Goal: Task Accomplishment & Management: Use online tool/utility

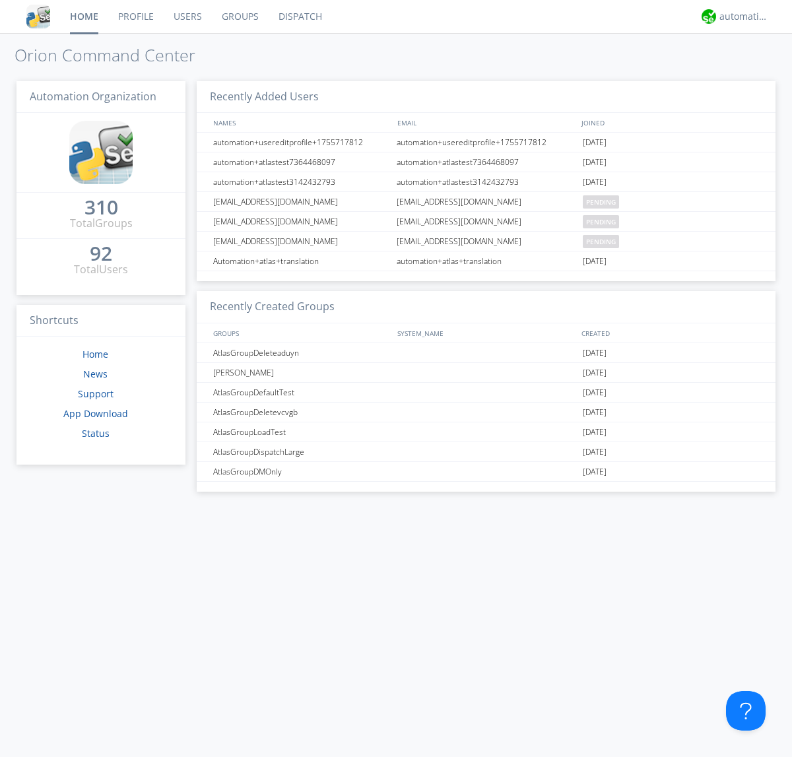
click at [299, 16] on link "Dispatch" at bounding box center [299, 16] width 63 height 33
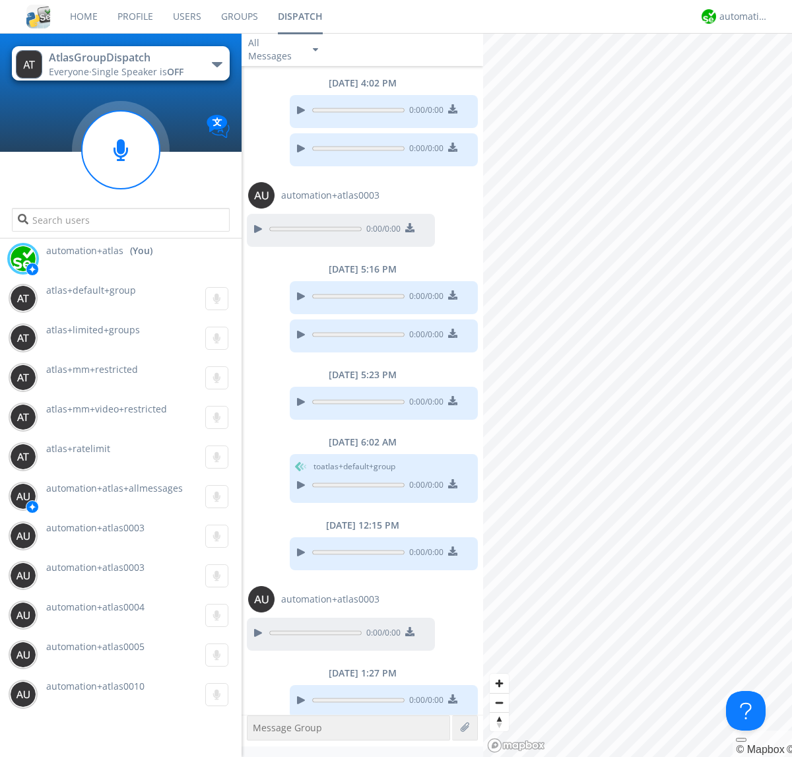
scroll to position [47, 0]
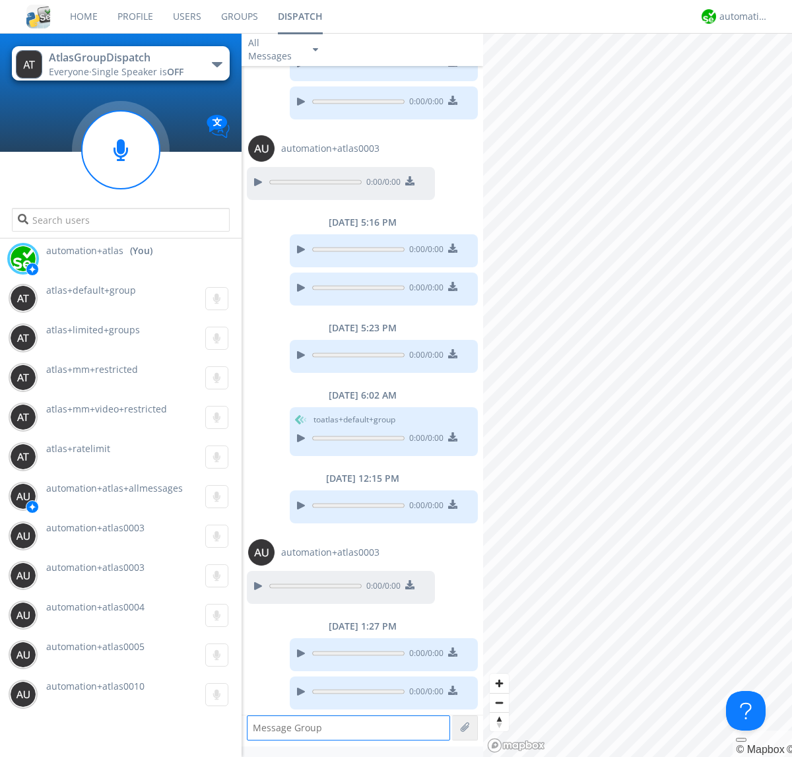
click at [216, 64] on div "button" at bounding box center [217, 64] width 11 height 5
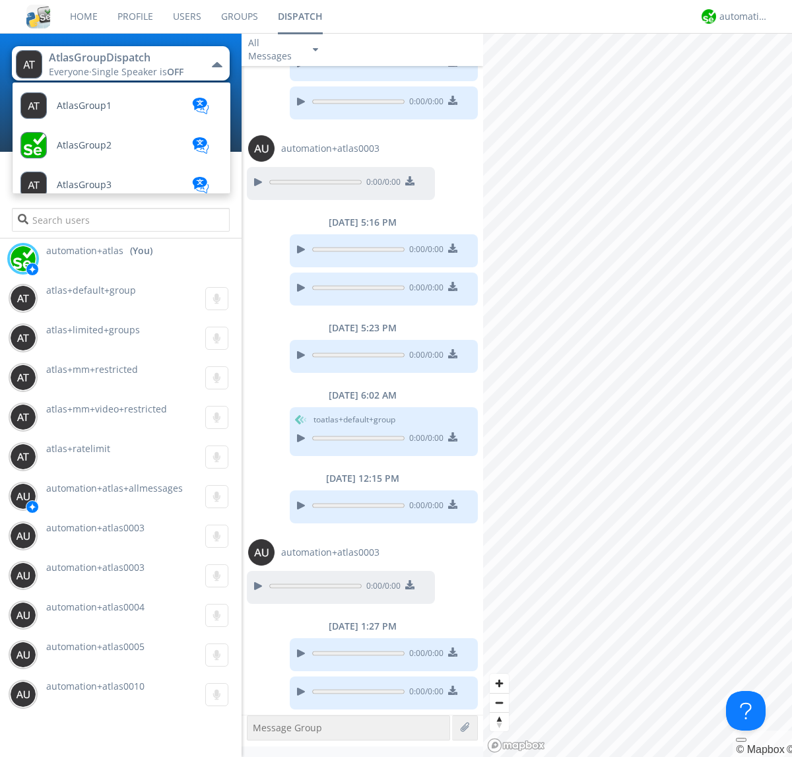
click at [73, 111] on span "[PERSON_NAME]" at bounding box center [84, 106] width 55 height 10
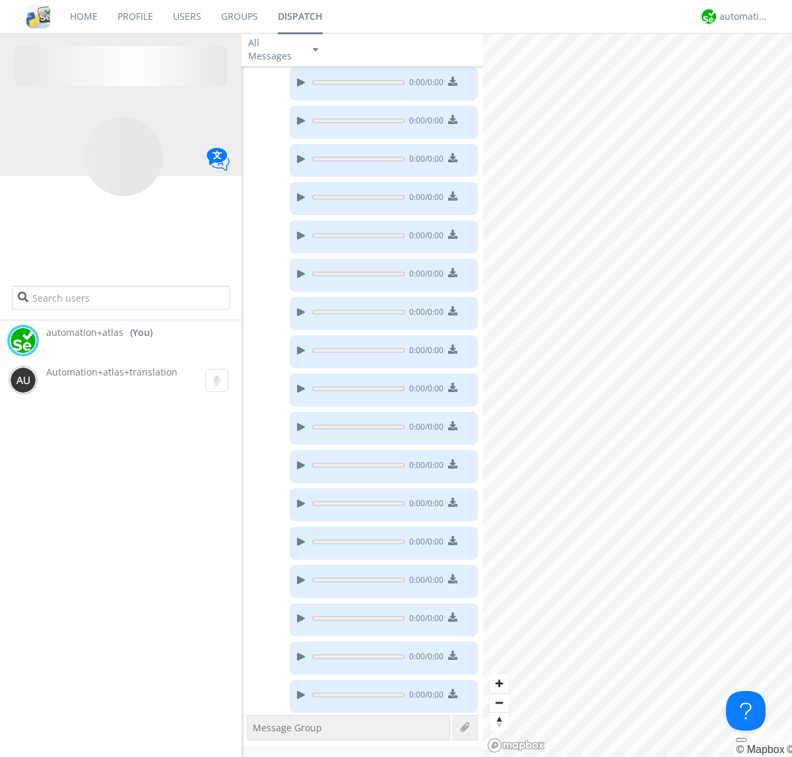
scroll to position [185, 0]
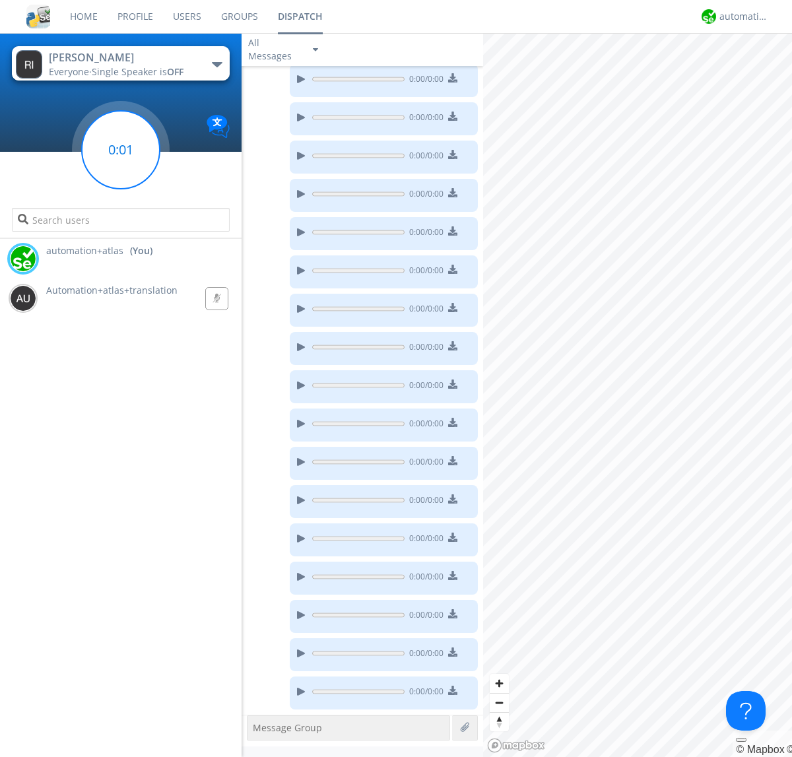
click at [121, 150] on g at bounding box center [121, 150] width 78 height 78
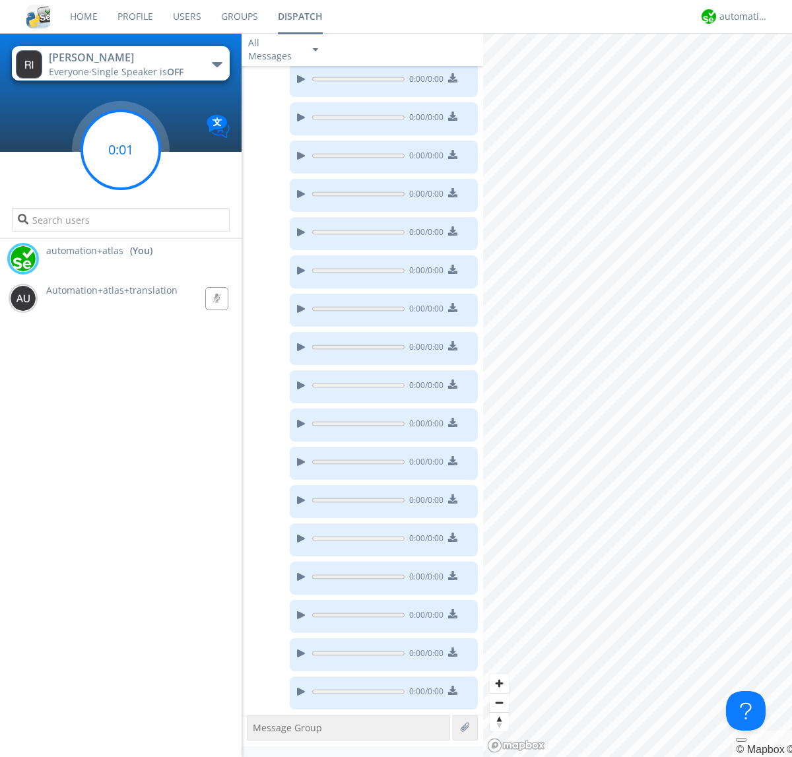
click at [121, 150] on g at bounding box center [121, 150] width 78 height 78
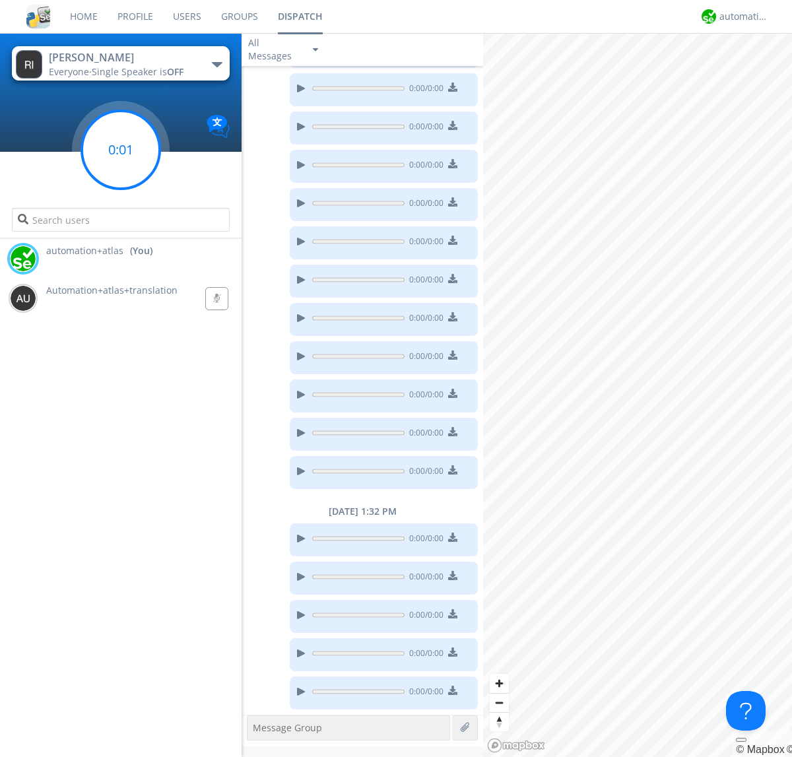
click at [121, 150] on g at bounding box center [121, 150] width 78 height 78
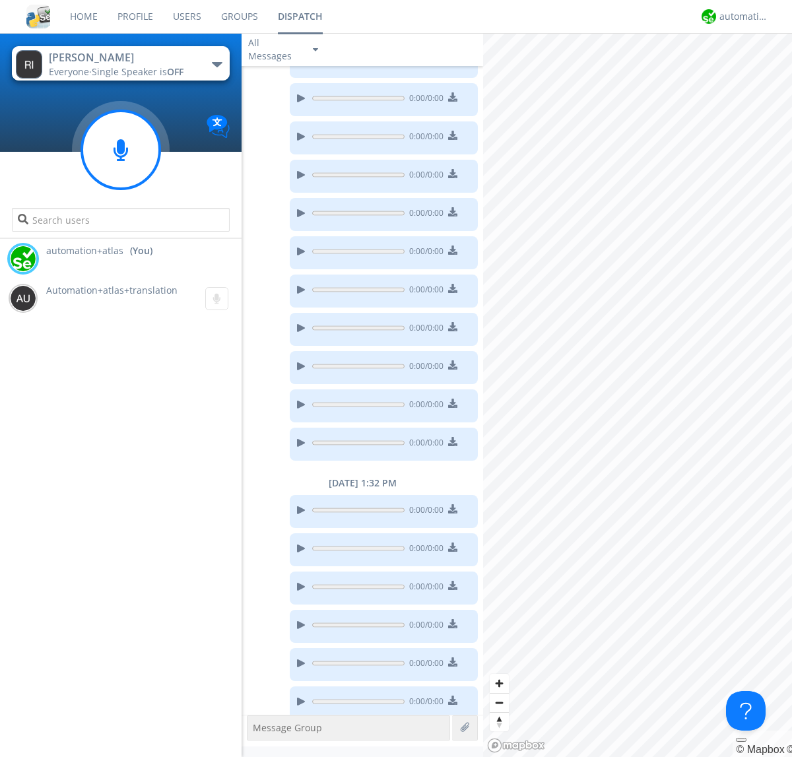
scroll to position [444, 0]
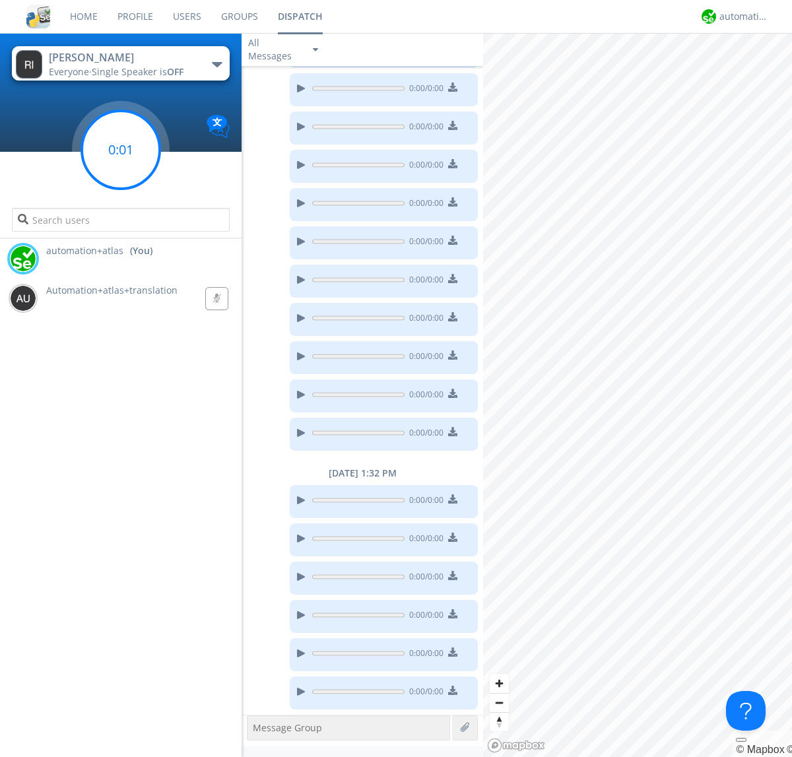
click at [121, 150] on g at bounding box center [121, 150] width 78 height 78
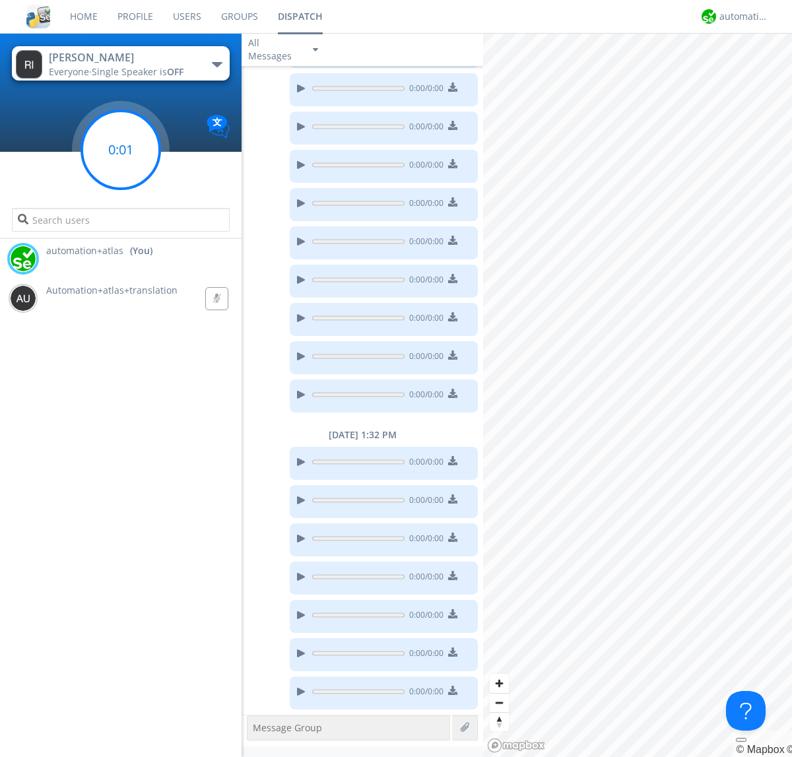
click at [121, 150] on g at bounding box center [121, 150] width 78 height 78
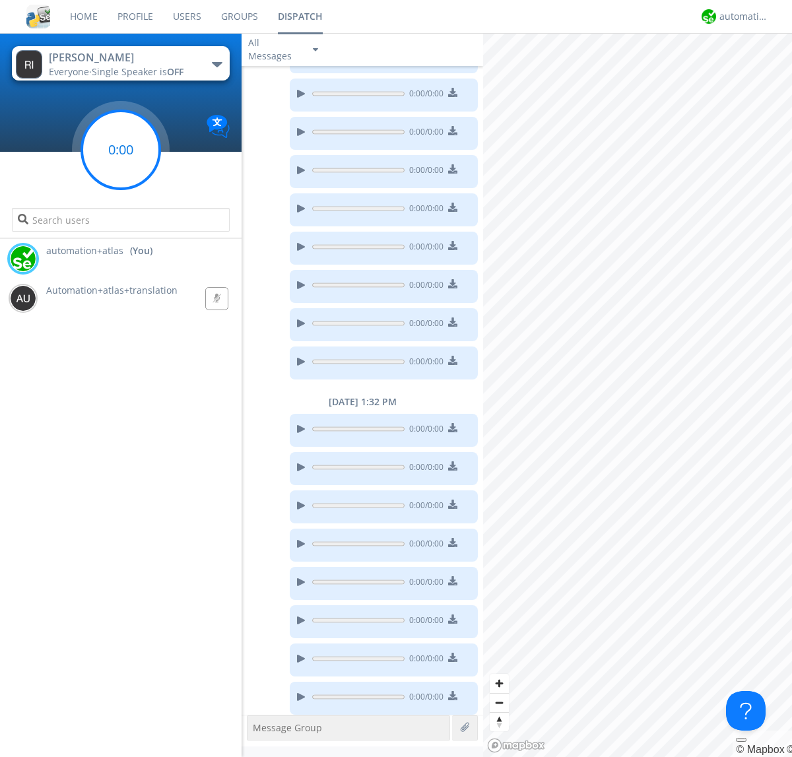
scroll to position [520, 0]
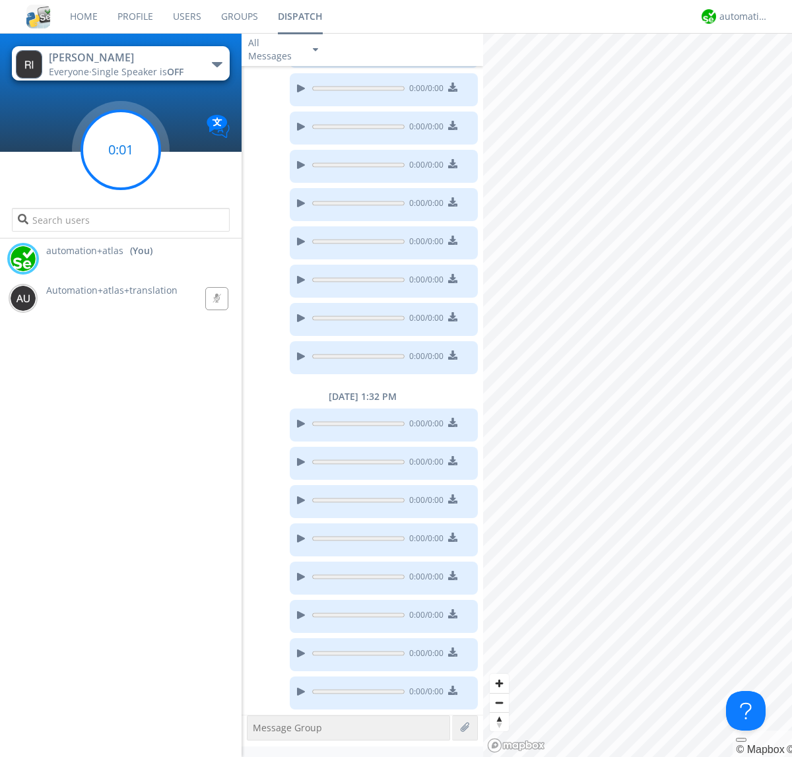
click at [121, 150] on g at bounding box center [121, 150] width 78 height 78
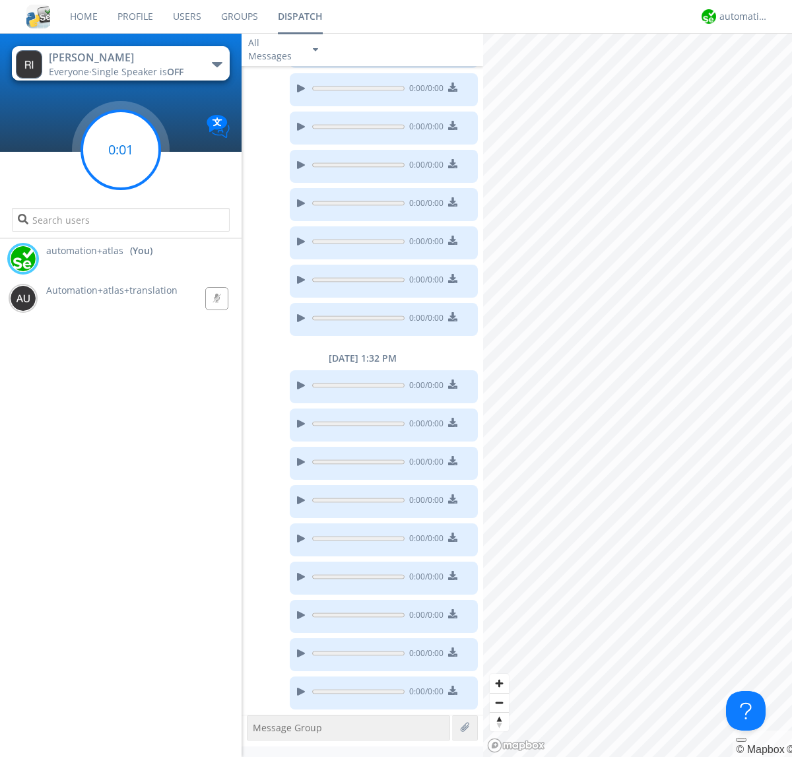
click at [121, 150] on g at bounding box center [121, 150] width 78 height 78
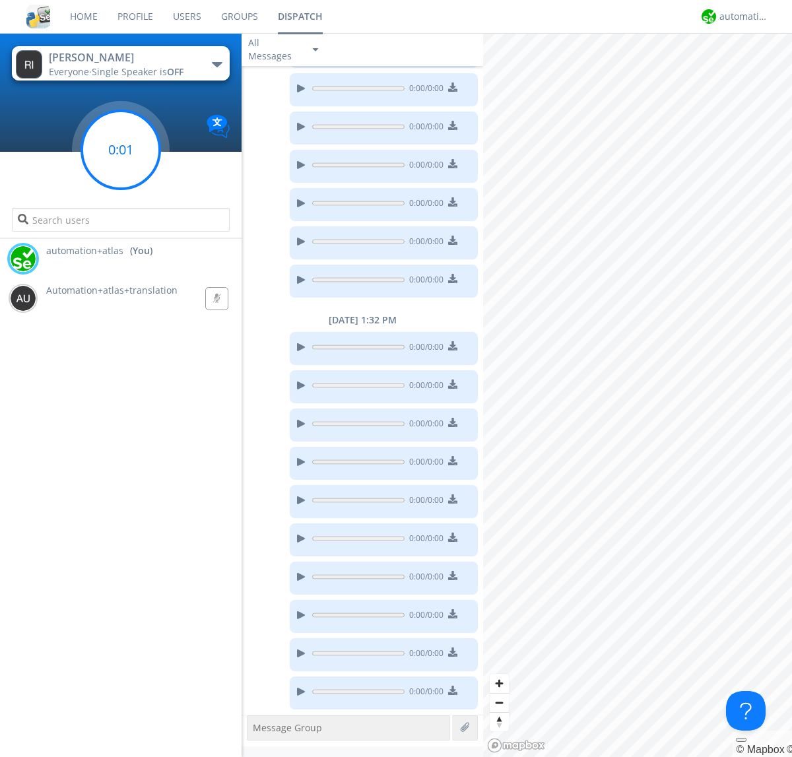
click at [121, 150] on g at bounding box center [121, 150] width 78 height 78
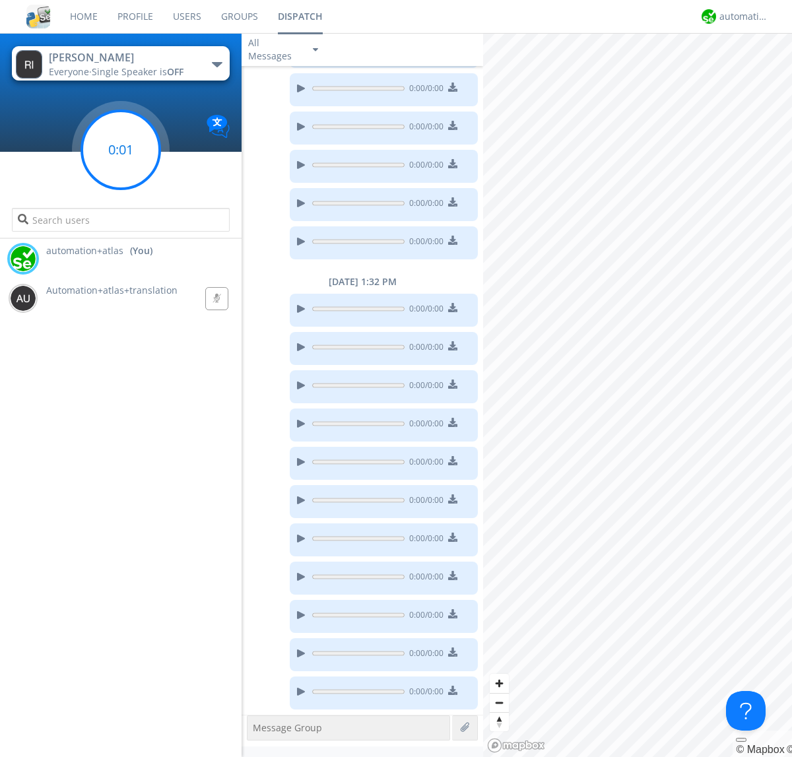
click at [121, 150] on g at bounding box center [121, 150] width 78 height 78
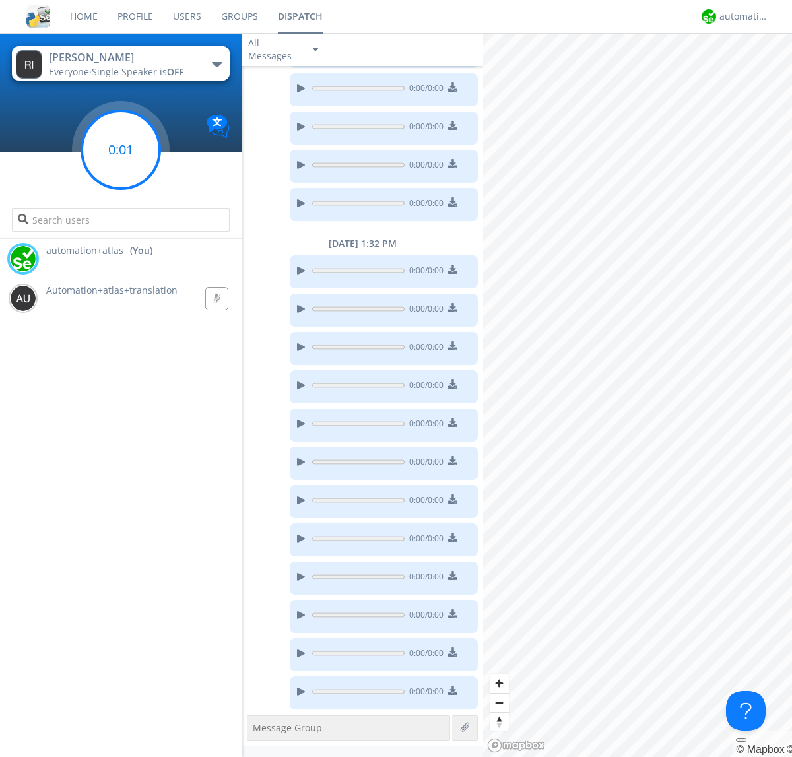
click at [121, 150] on g at bounding box center [121, 150] width 78 height 78
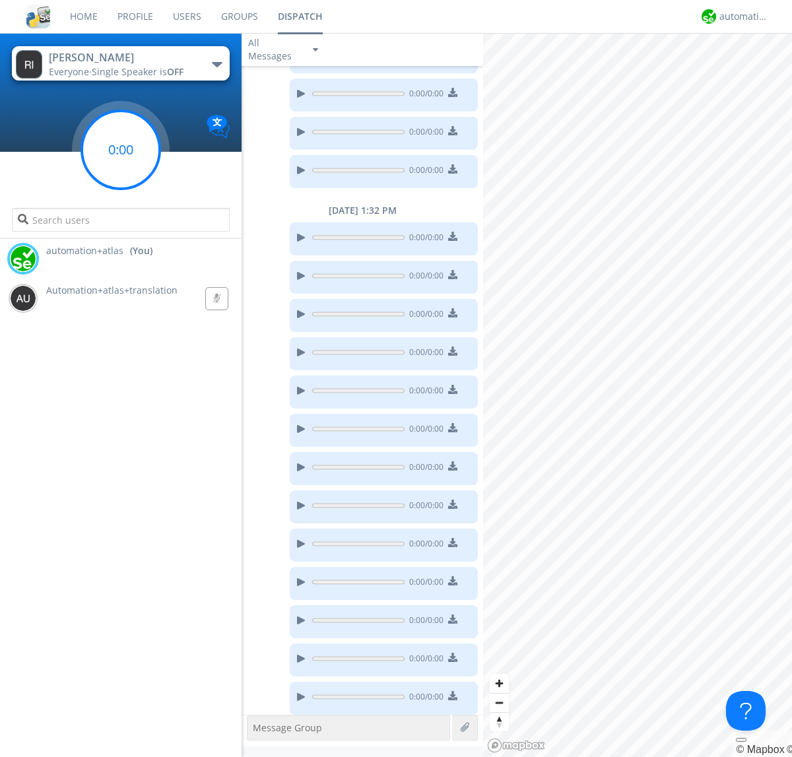
scroll to position [712, 0]
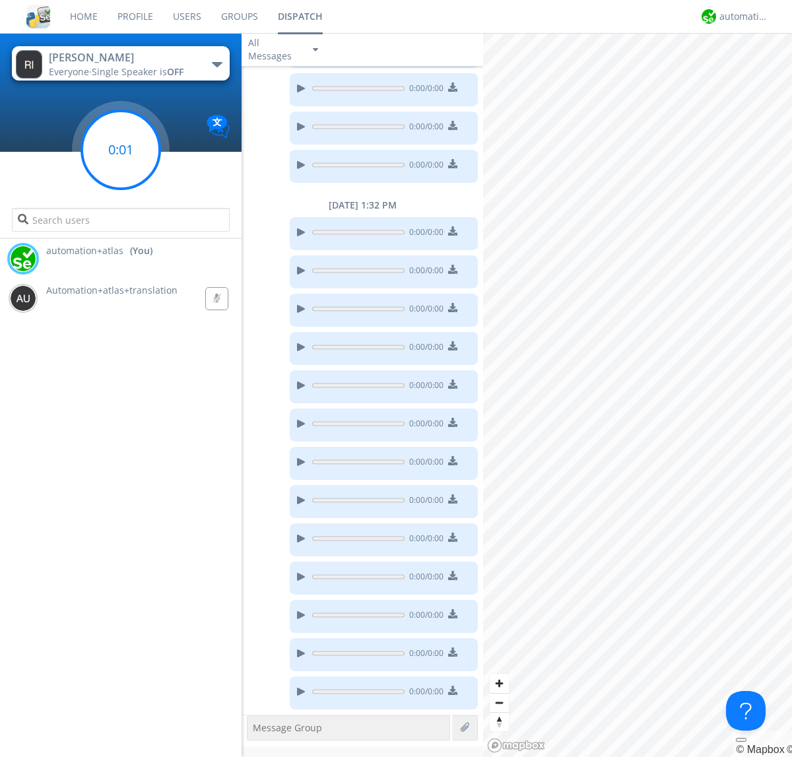
click at [121, 150] on g at bounding box center [121, 150] width 78 height 78
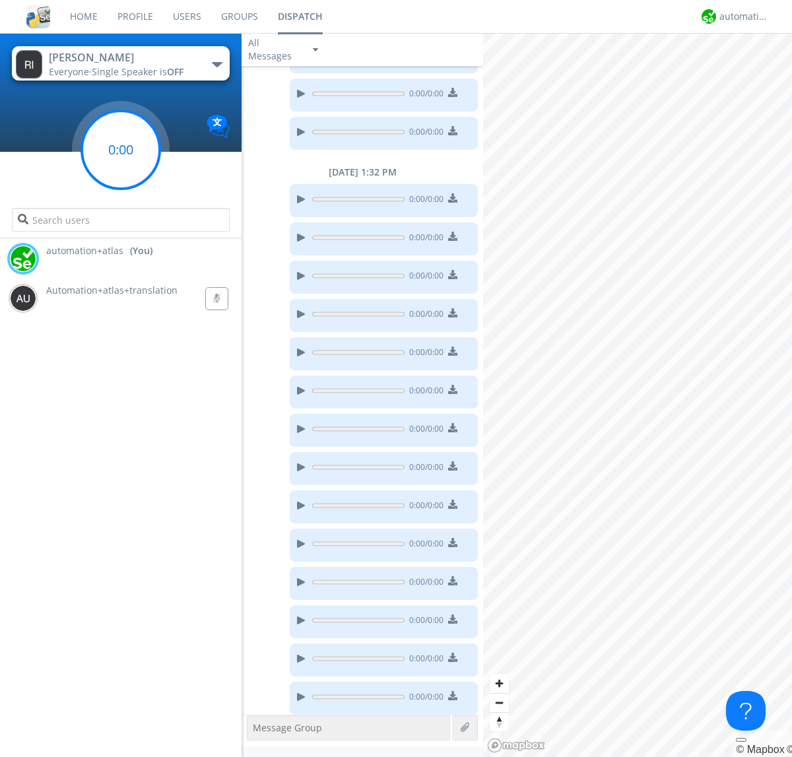
scroll to position [750, 0]
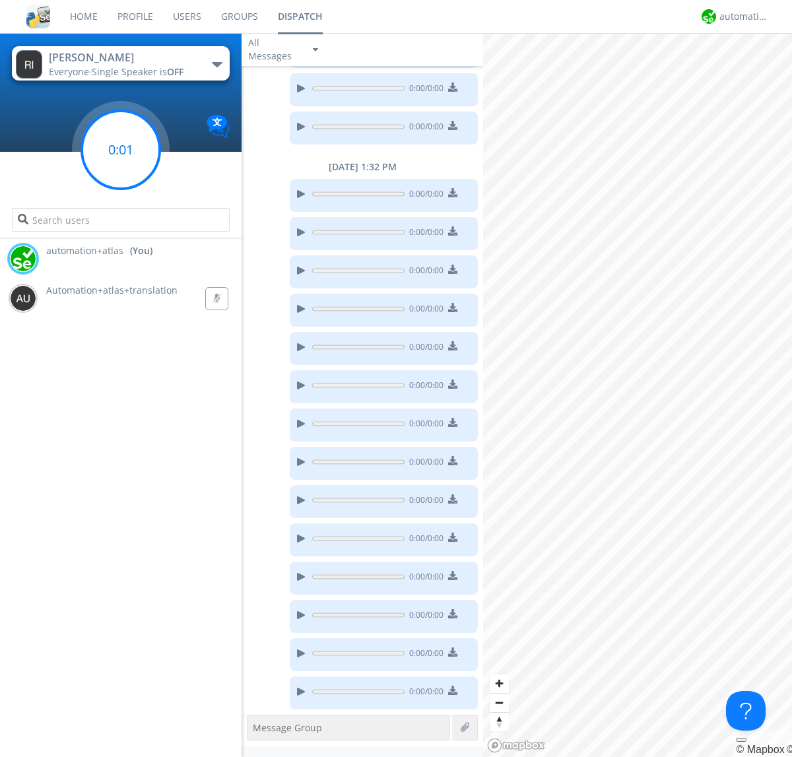
click at [121, 150] on g at bounding box center [121, 150] width 78 height 78
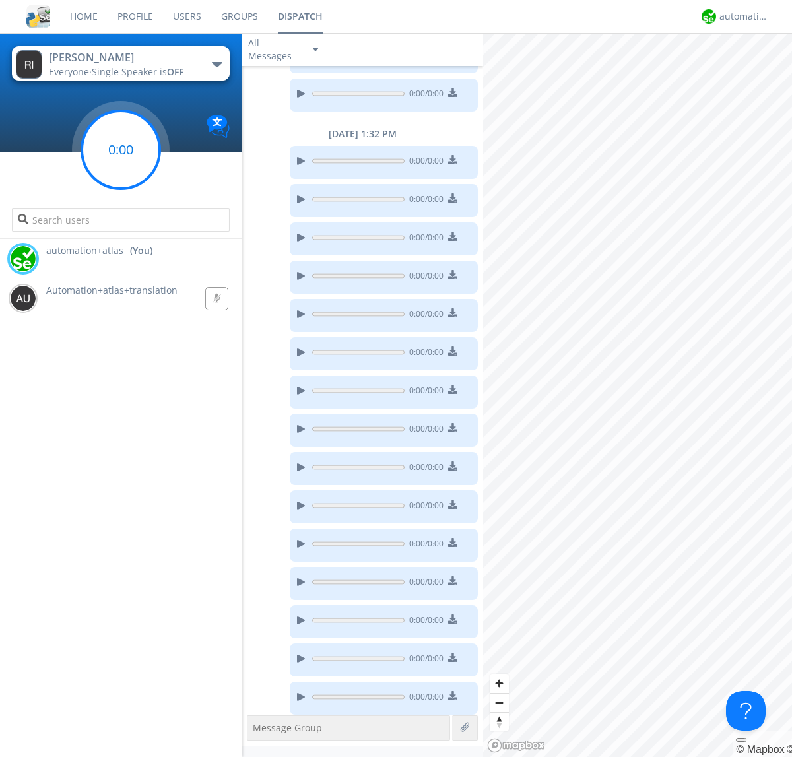
scroll to position [788, 0]
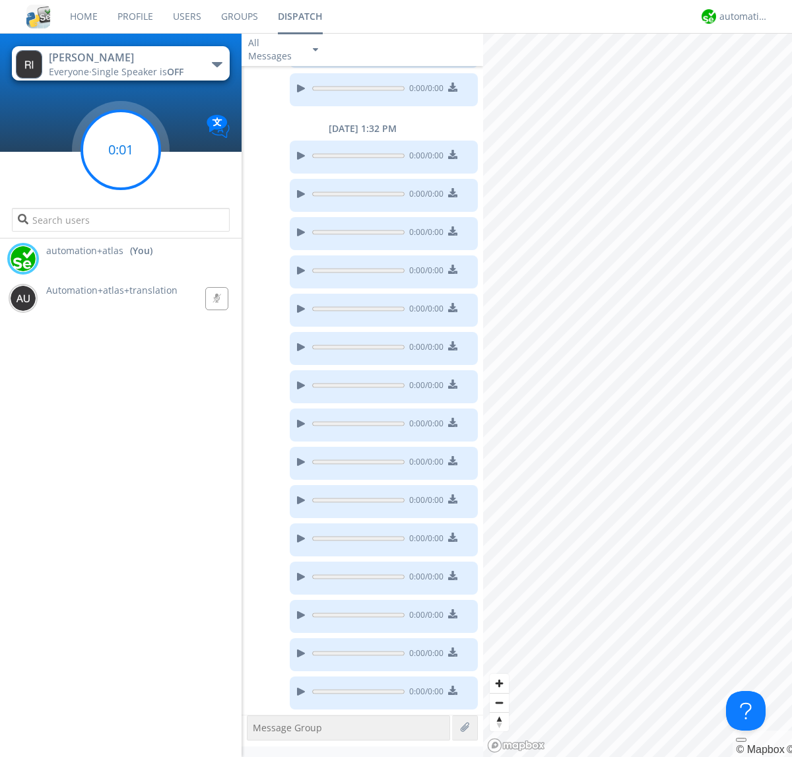
click at [121, 150] on g at bounding box center [121, 150] width 78 height 78
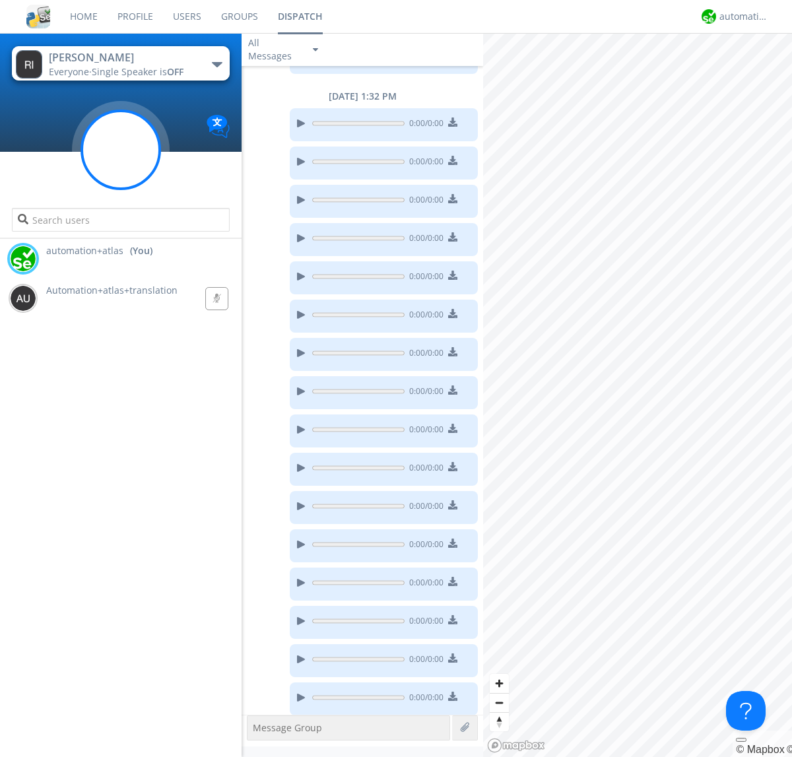
scroll to position [826, 0]
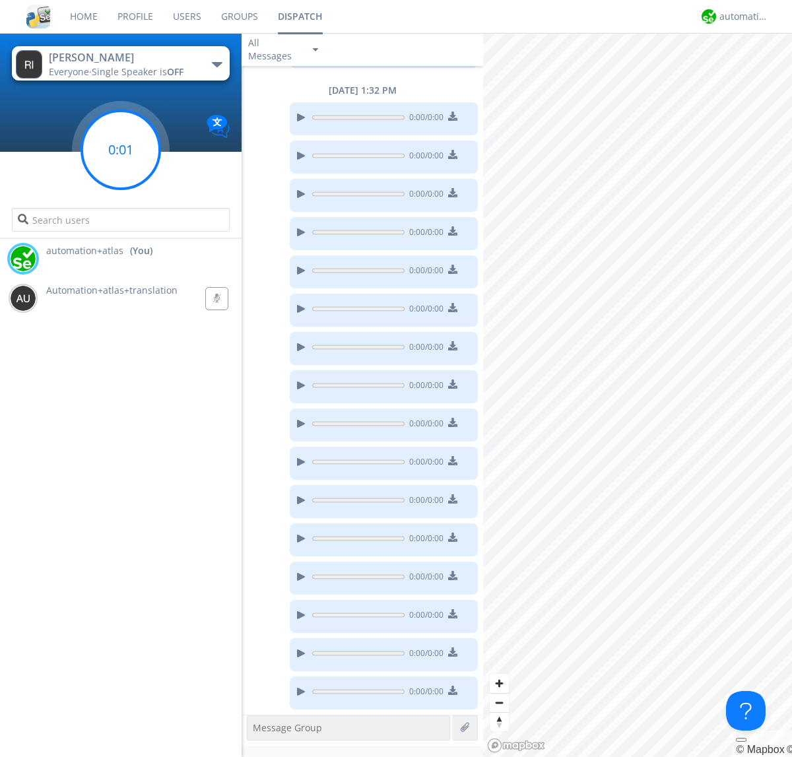
click at [121, 150] on g at bounding box center [121, 150] width 78 height 78
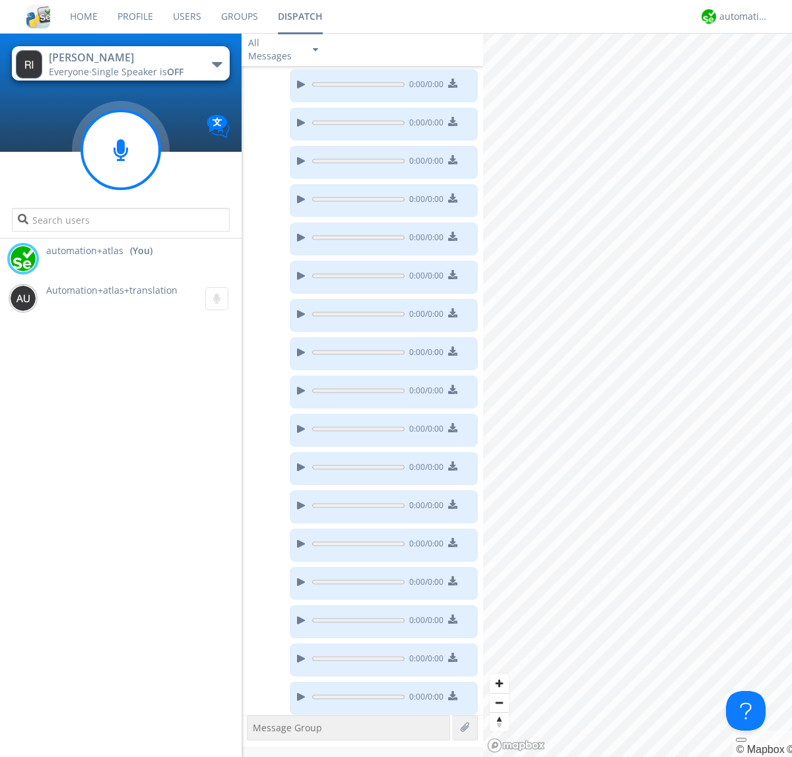
scroll to position [865, 0]
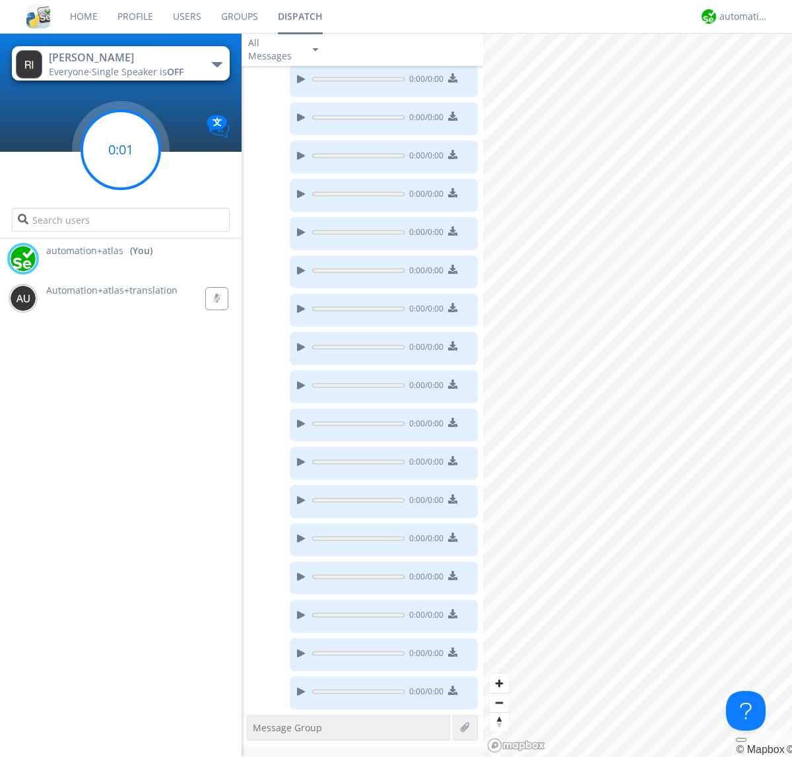
click at [121, 150] on g at bounding box center [121, 150] width 78 height 78
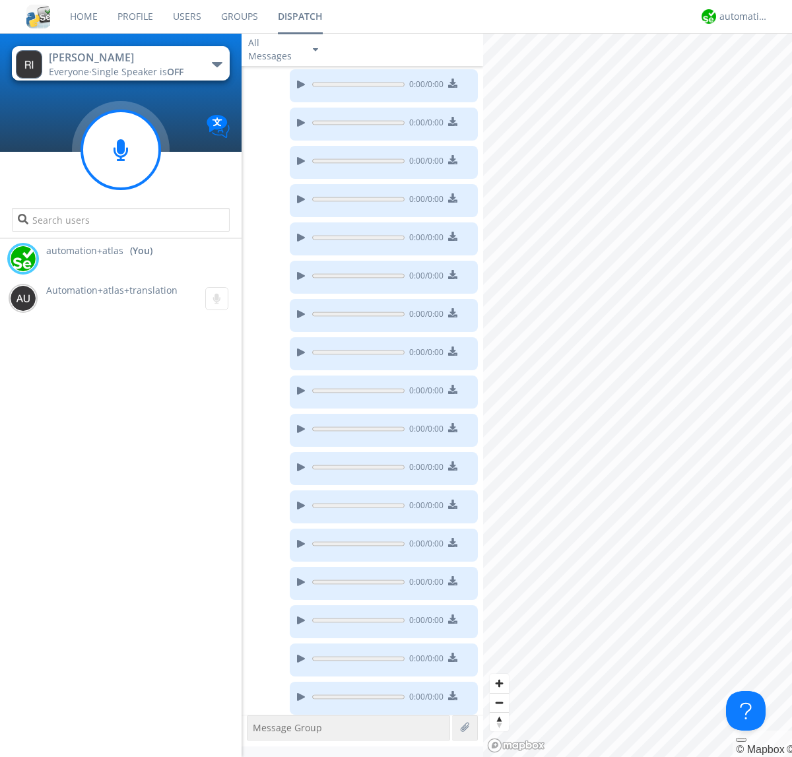
scroll to position [941, 0]
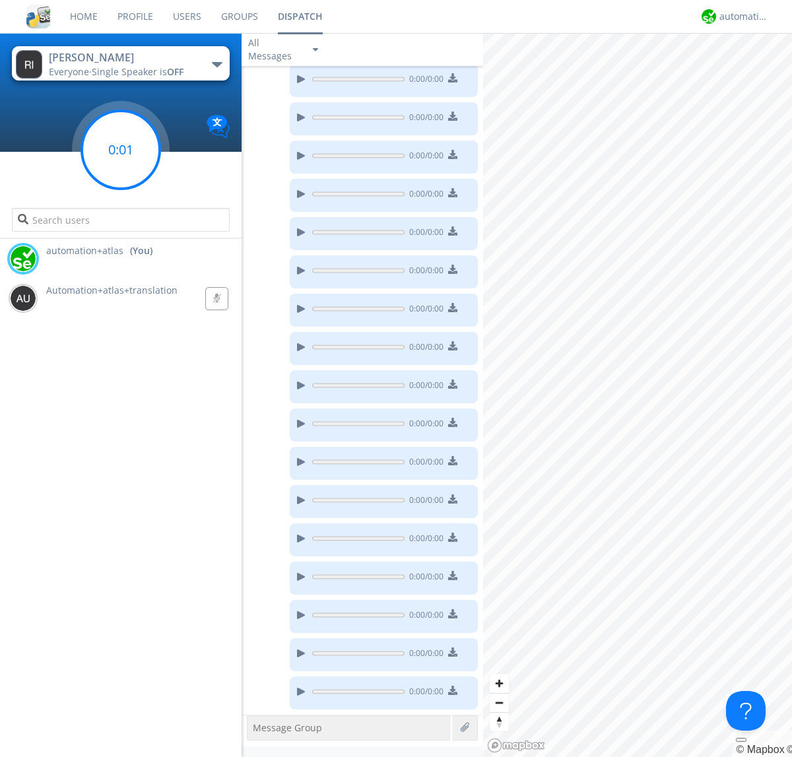
click at [121, 150] on g at bounding box center [121, 150] width 78 height 78
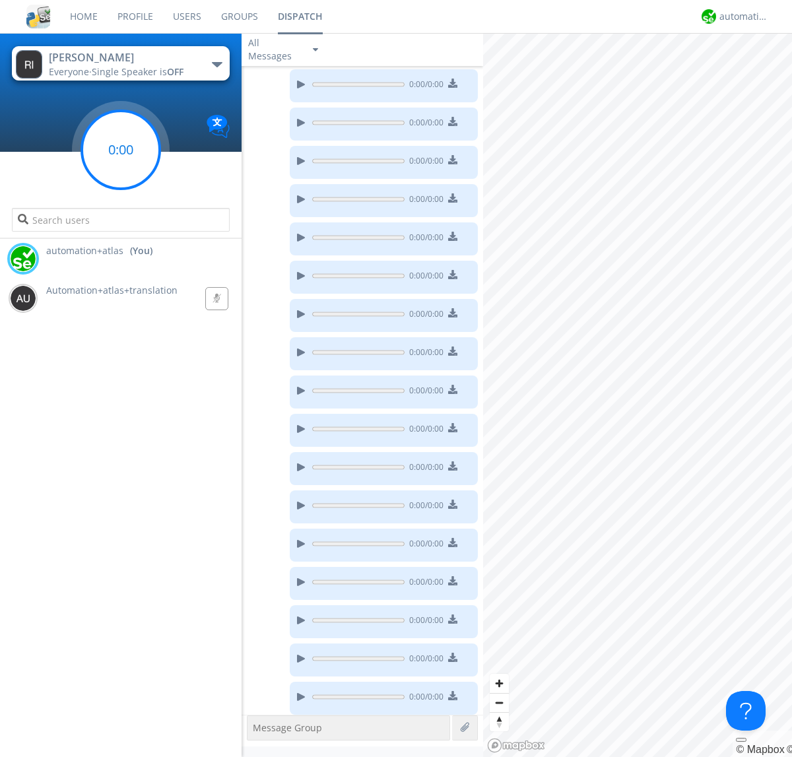
scroll to position [980, 0]
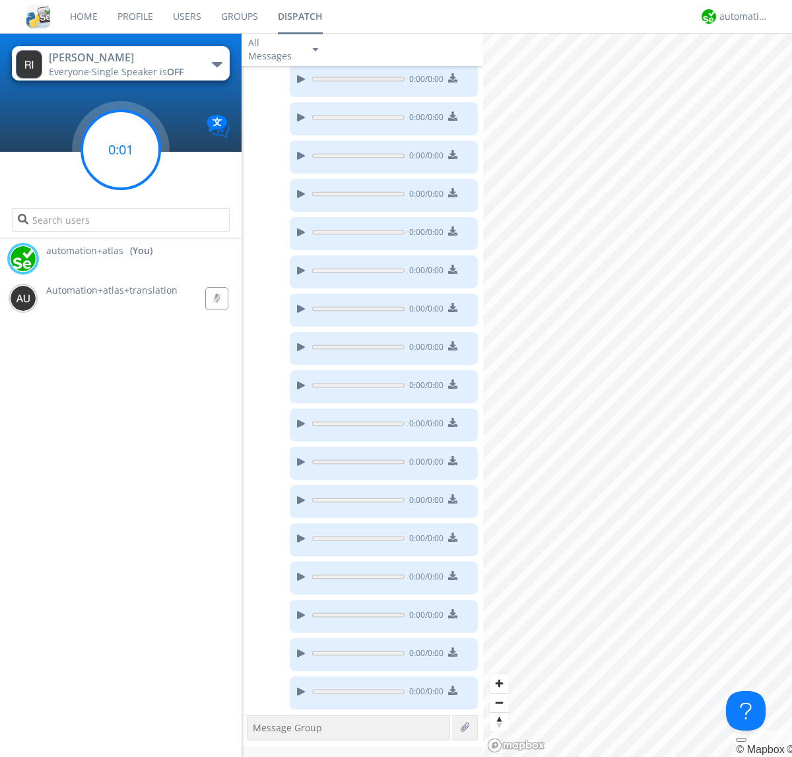
click at [121, 150] on g at bounding box center [121, 150] width 78 height 78
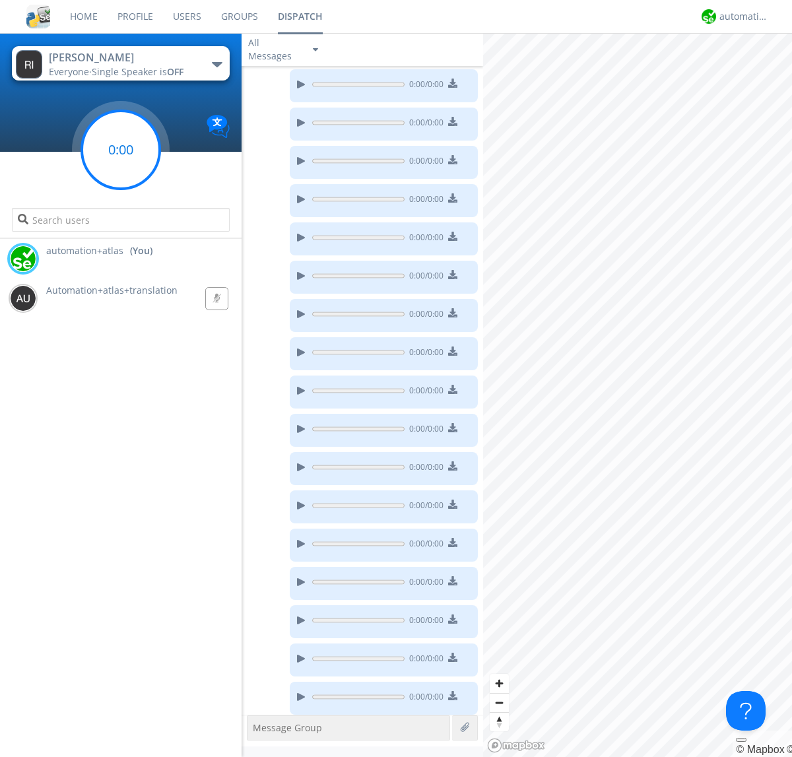
scroll to position [1018, 0]
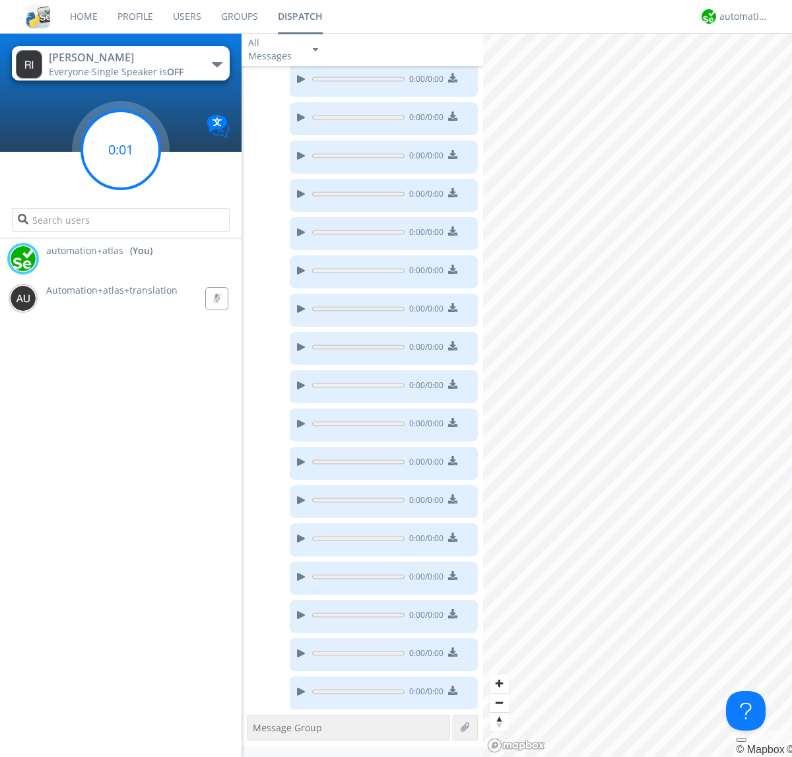
click at [121, 150] on g at bounding box center [121, 150] width 78 height 78
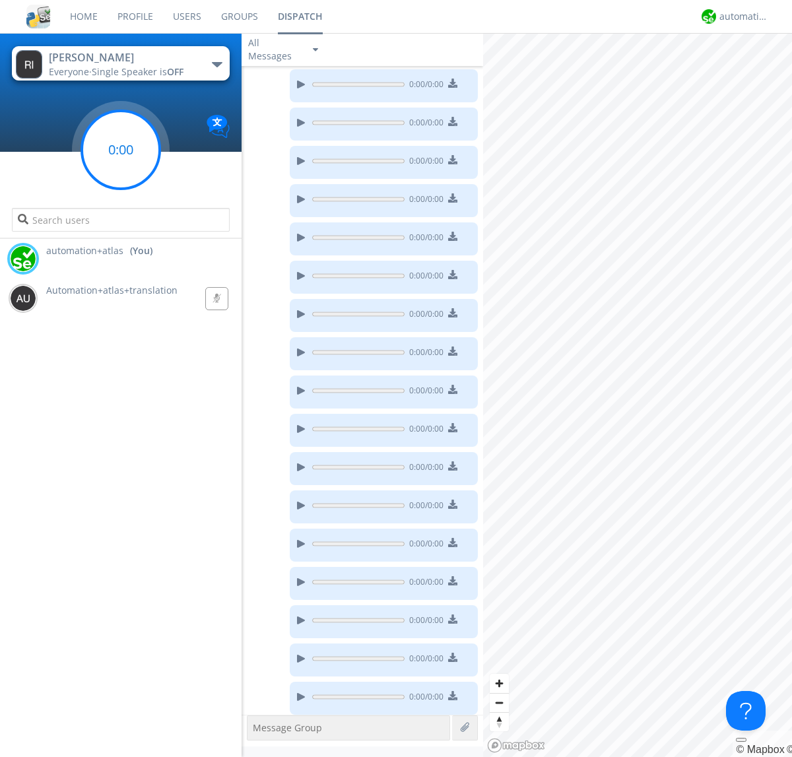
scroll to position [1056, 0]
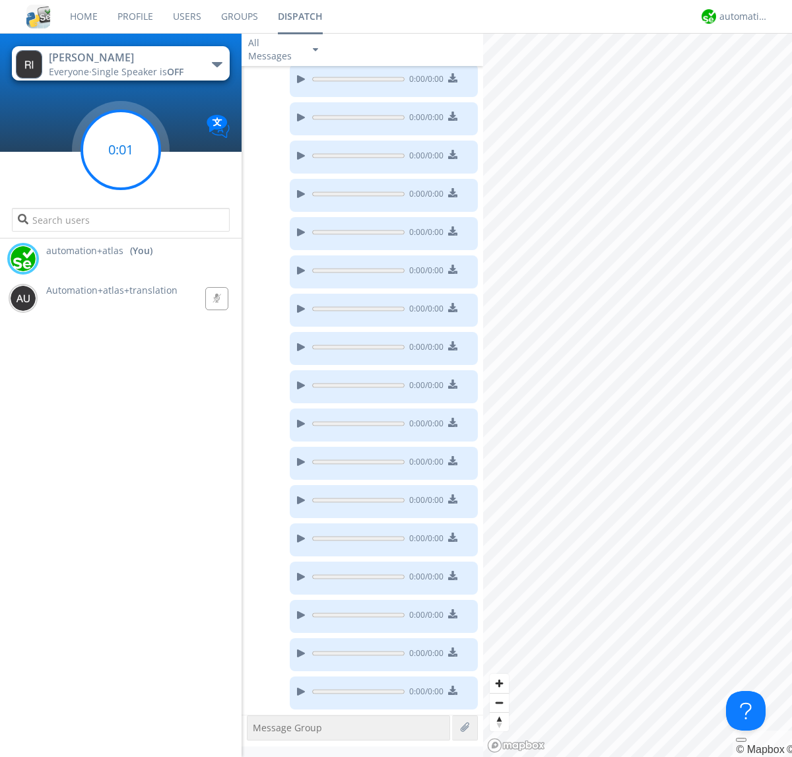
click at [121, 150] on g at bounding box center [121, 150] width 78 height 78
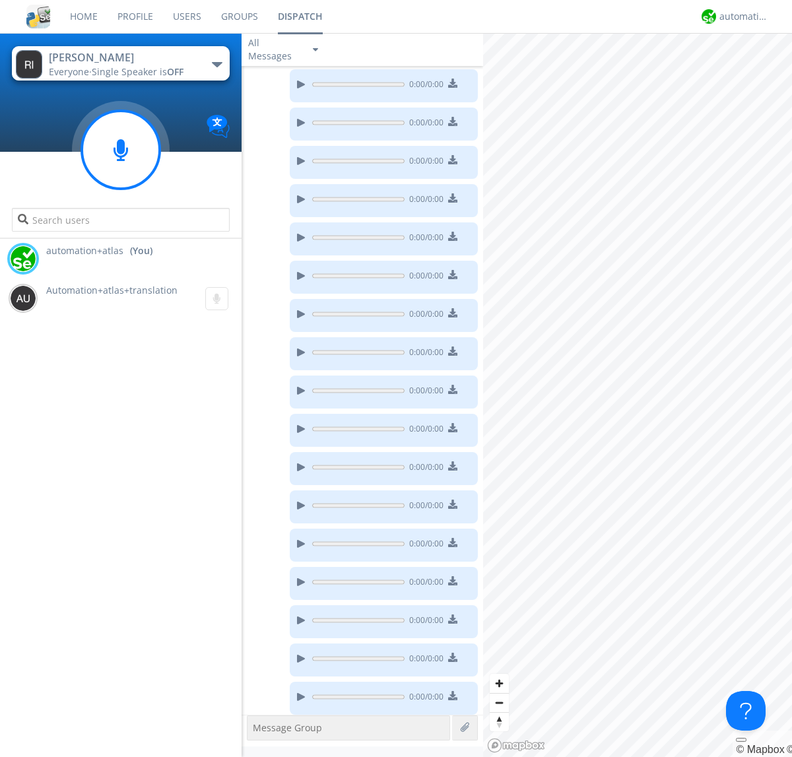
scroll to position [1094, 0]
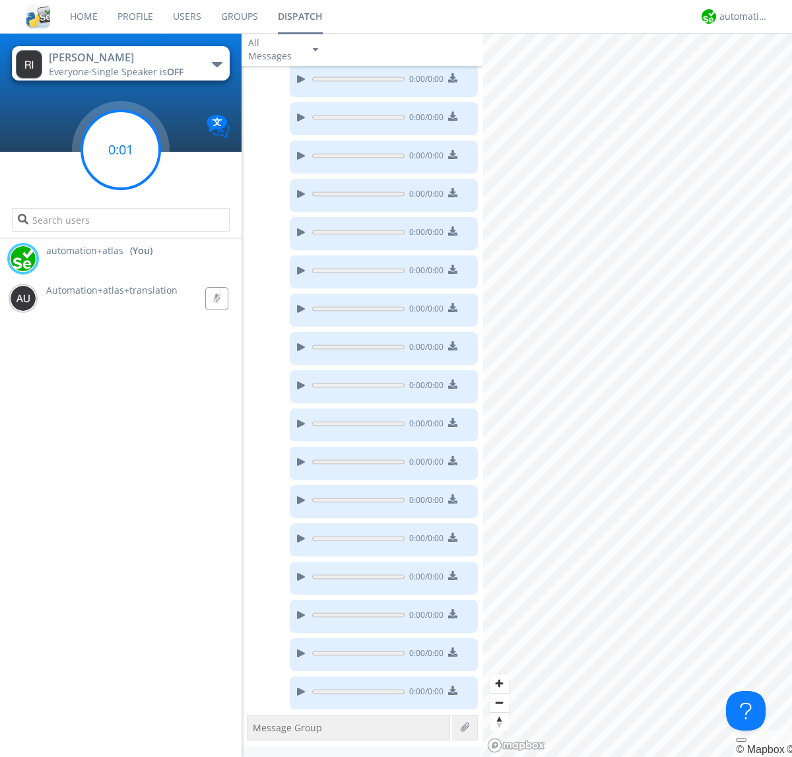
click at [121, 150] on g at bounding box center [121, 150] width 78 height 78
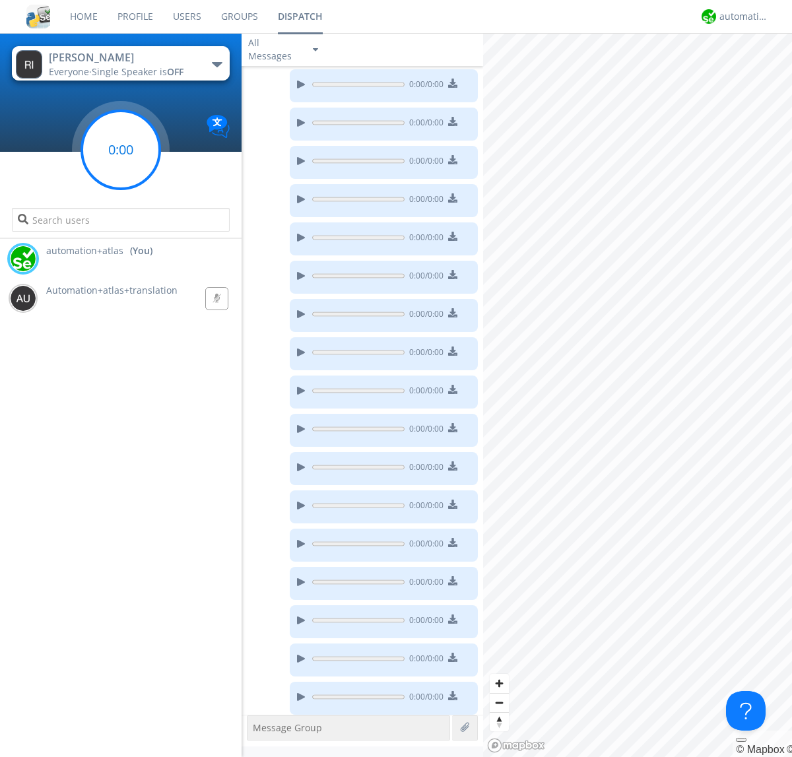
scroll to position [1133, 0]
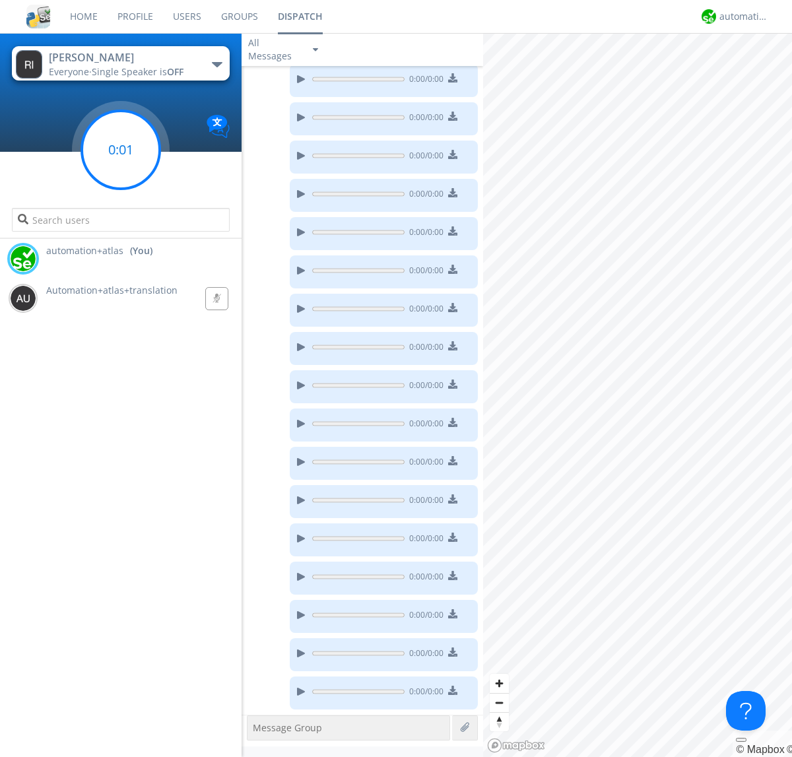
click at [121, 150] on g at bounding box center [121, 150] width 78 height 78
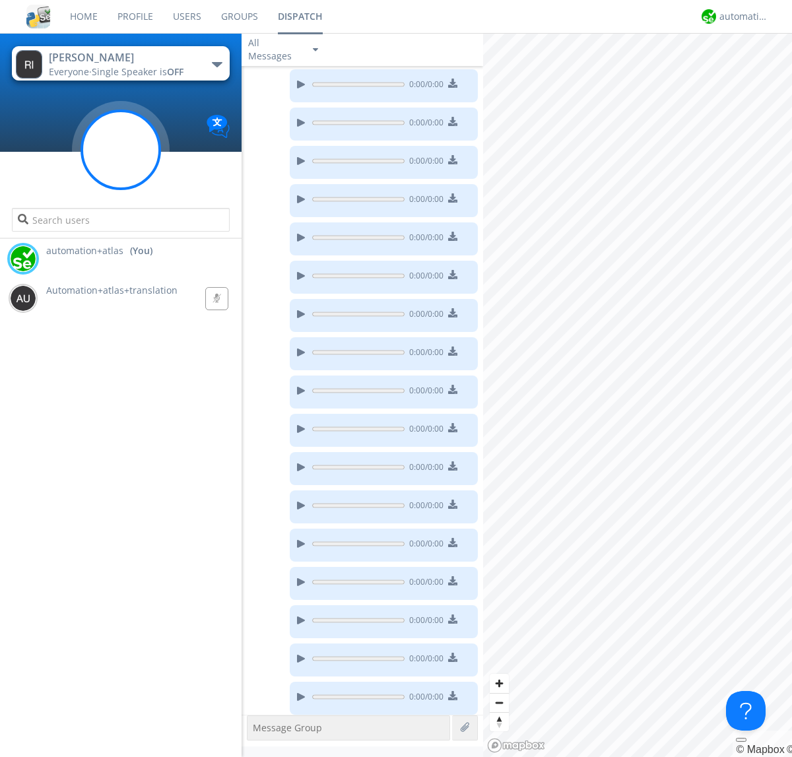
scroll to position [1171, 0]
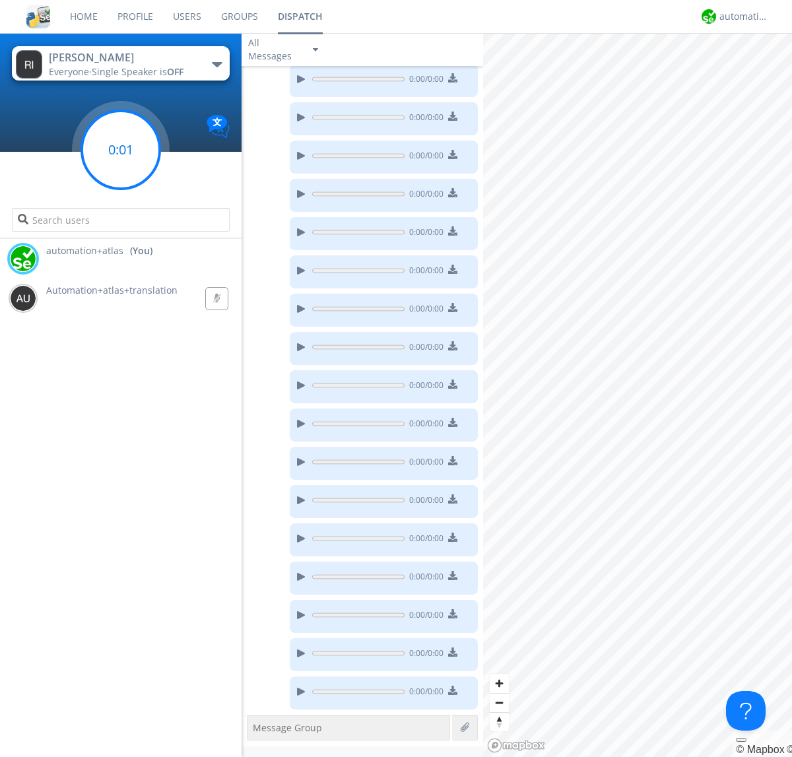
click at [121, 150] on g at bounding box center [121, 150] width 78 height 78
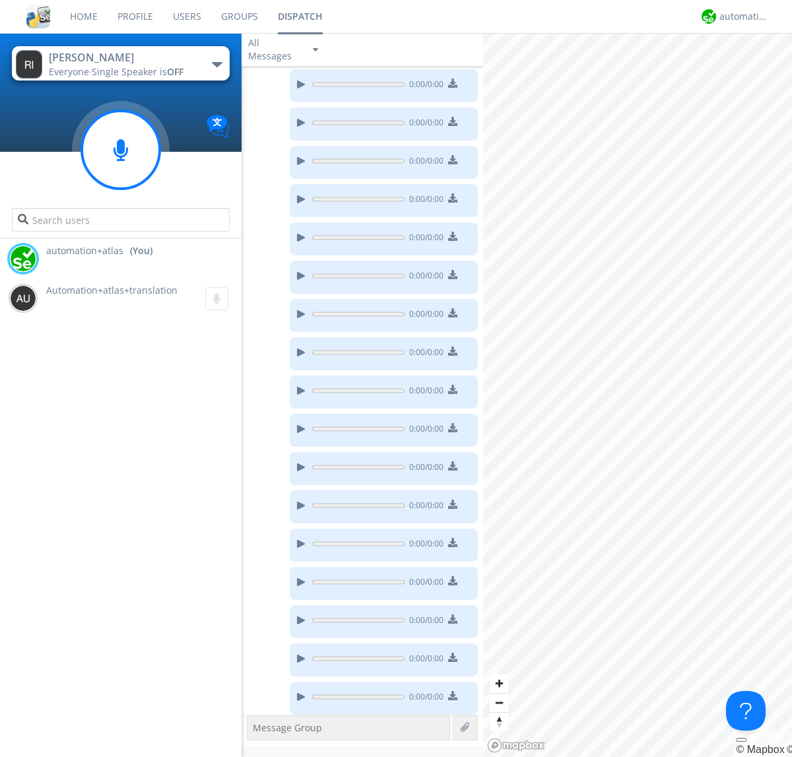
scroll to position [1209, 0]
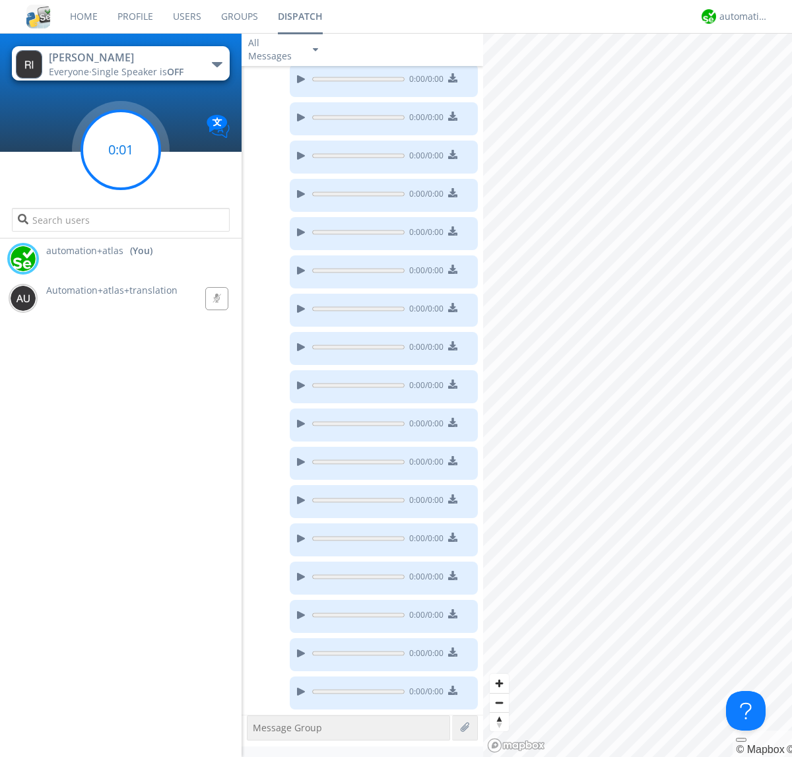
click at [121, 150] on g at bounding box center [121, 150] width 78 height 78
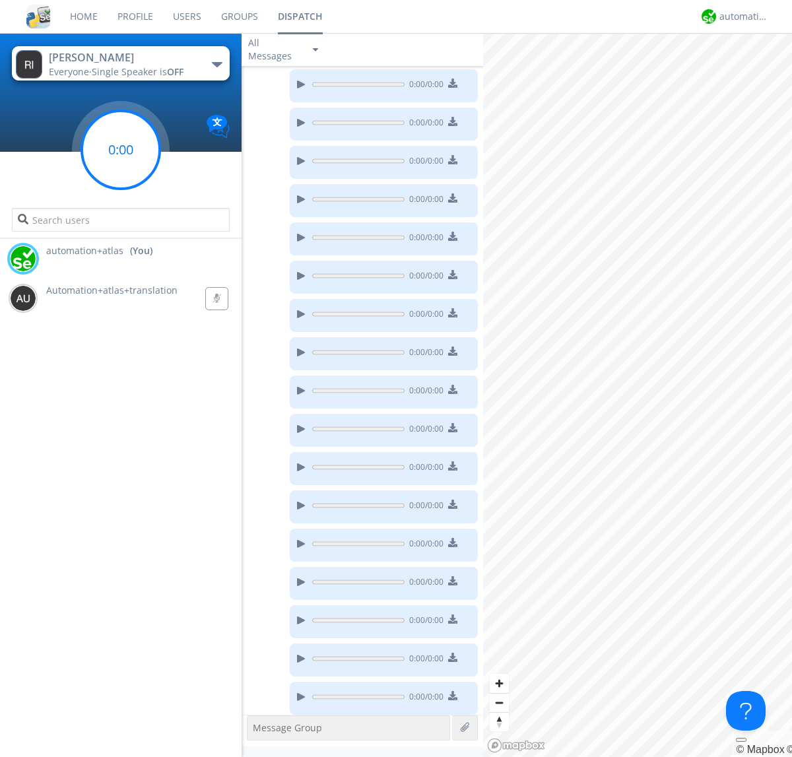
scroll to position [1286, 0]
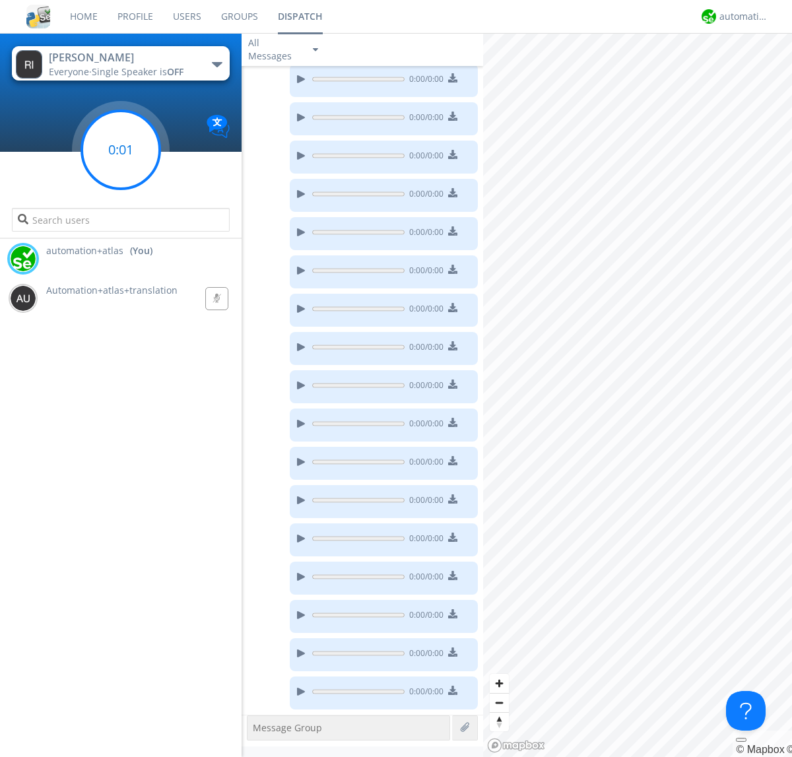
click at [121, 150] on g at bounding box center [121, 150] width 78 height 78
click at [359, 61] on div "0:00 / 0:00" at bounding box center [359, 42] width 236 height 38
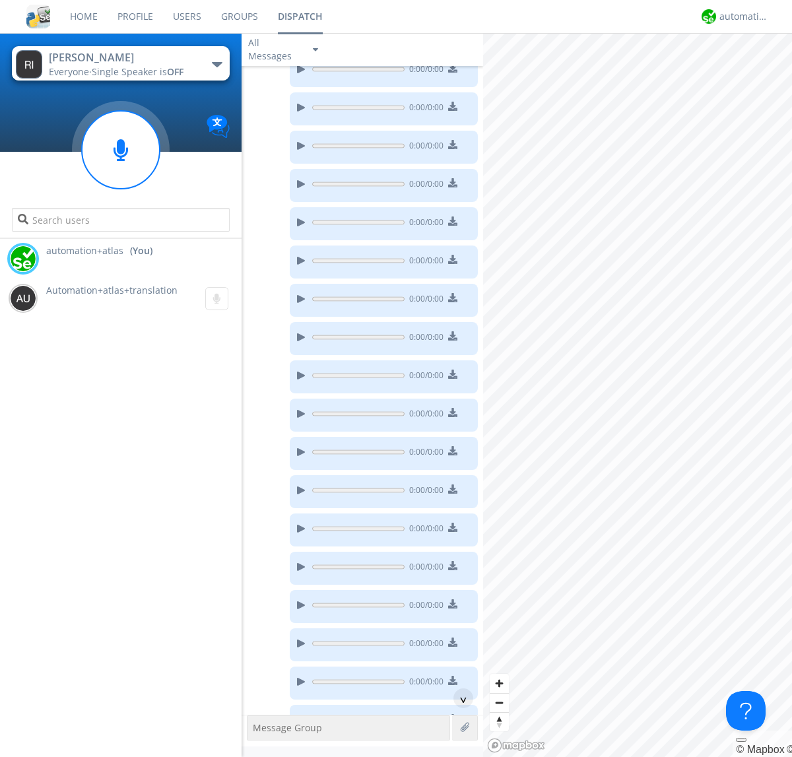
scroll to position [1362, 0]
